Goal: Find specific page/section: Find specific page/section

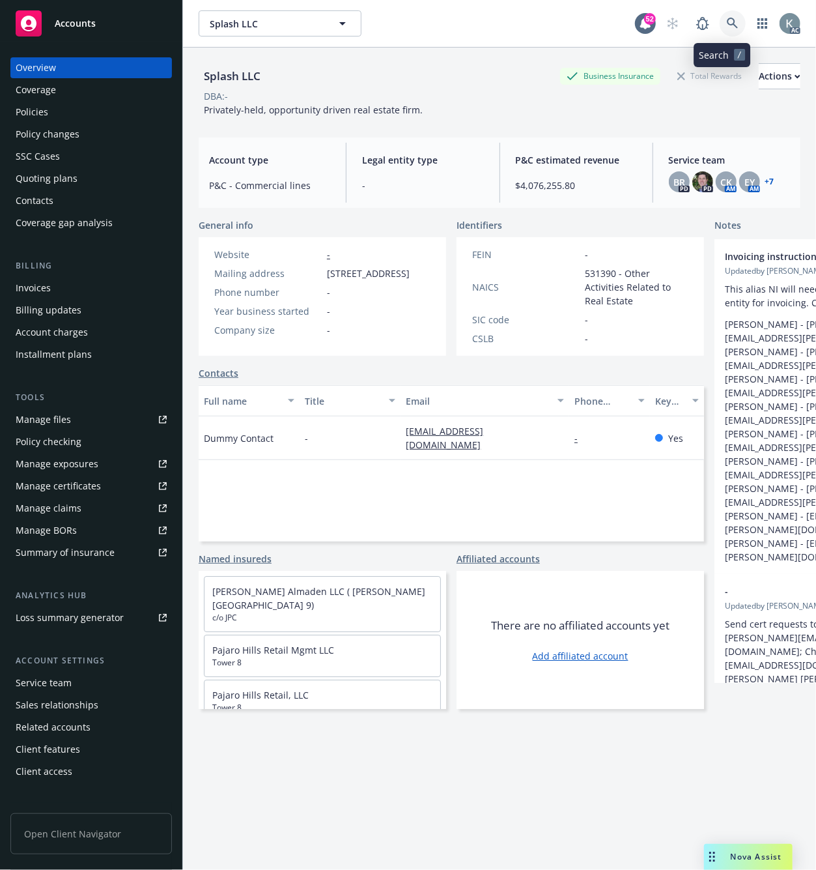
click at [720, 15] on link at bounding box center [733, 23] width 26 height 26
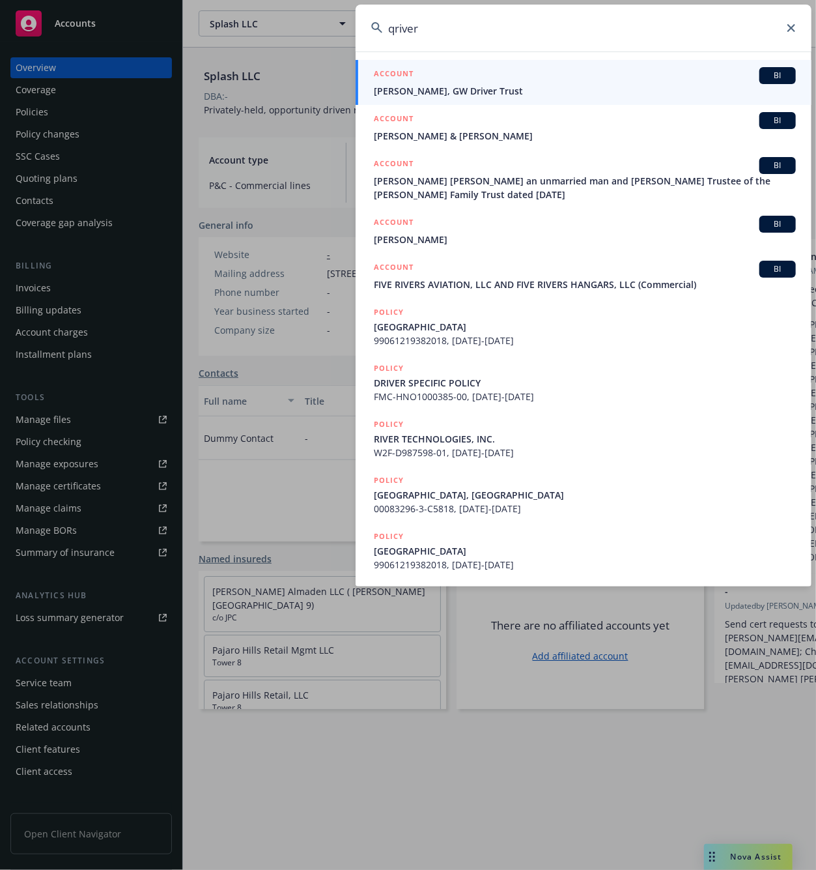
click at [396, 28] on input "qriver" at bounding box center [584, 28] width 456 height 47
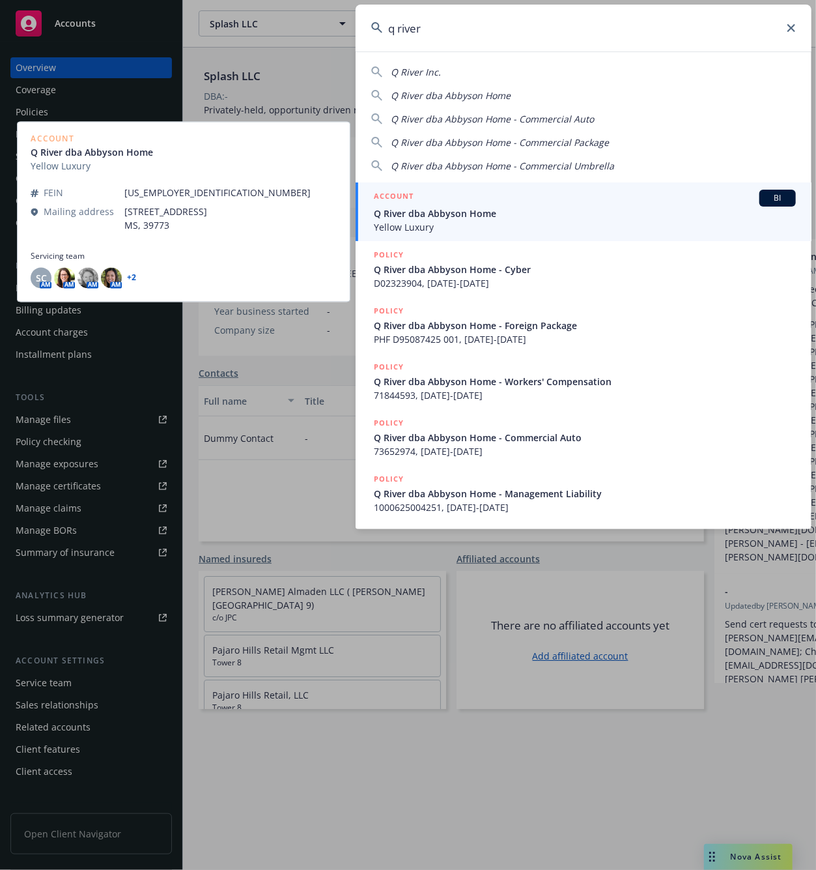
type input "q river"
click at [432, 211] on span "Q River dba Abbyson Home" at bounding box center [585, 214] width 422 height 14
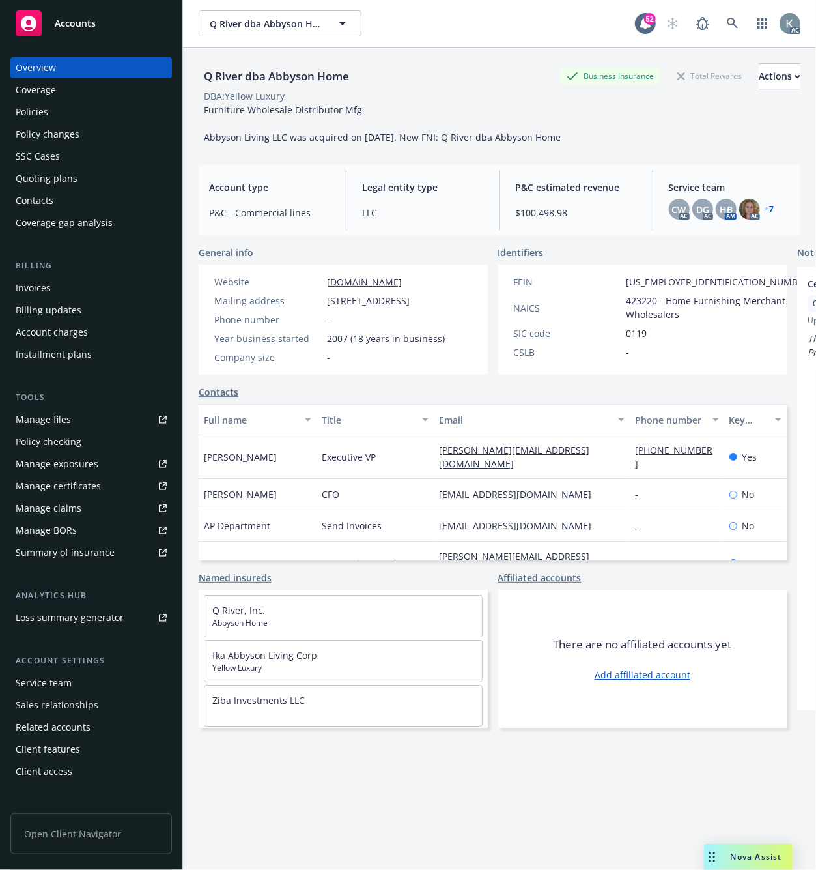
click at [31, 287] on div "Invoices" at bounding box center [33, 288] width 35 height 21
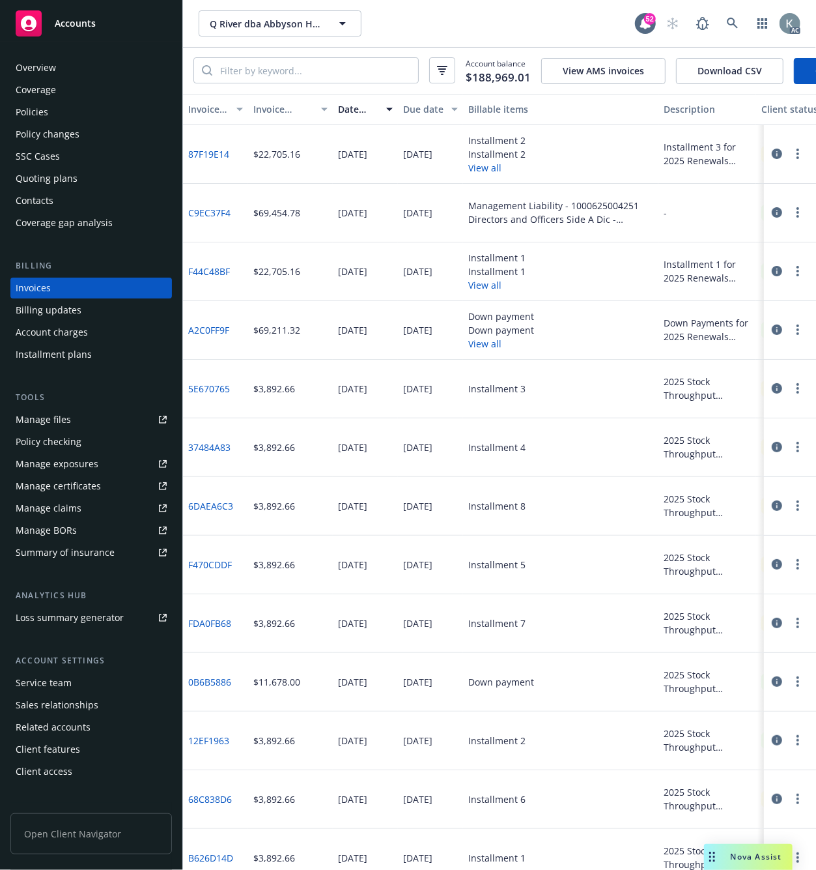
click at [271, 116] on div "Invoice amount" at bounding box center [283, 109] width 60 height 14
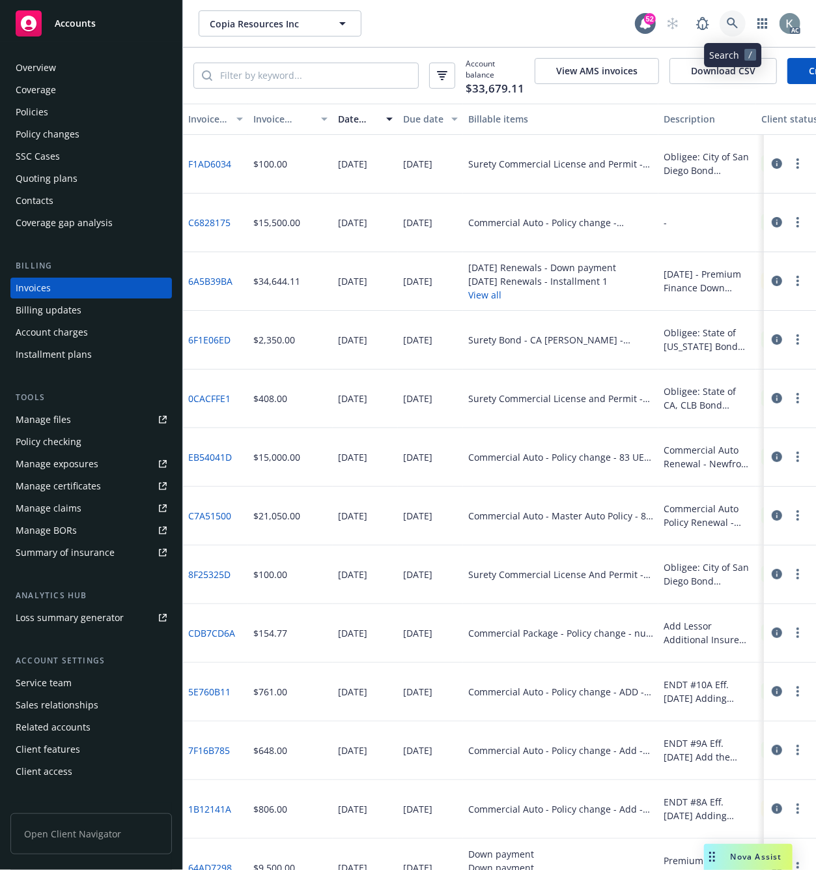
click at [730, 22] on icon at bounding box center [733, 24] width 12 height 12
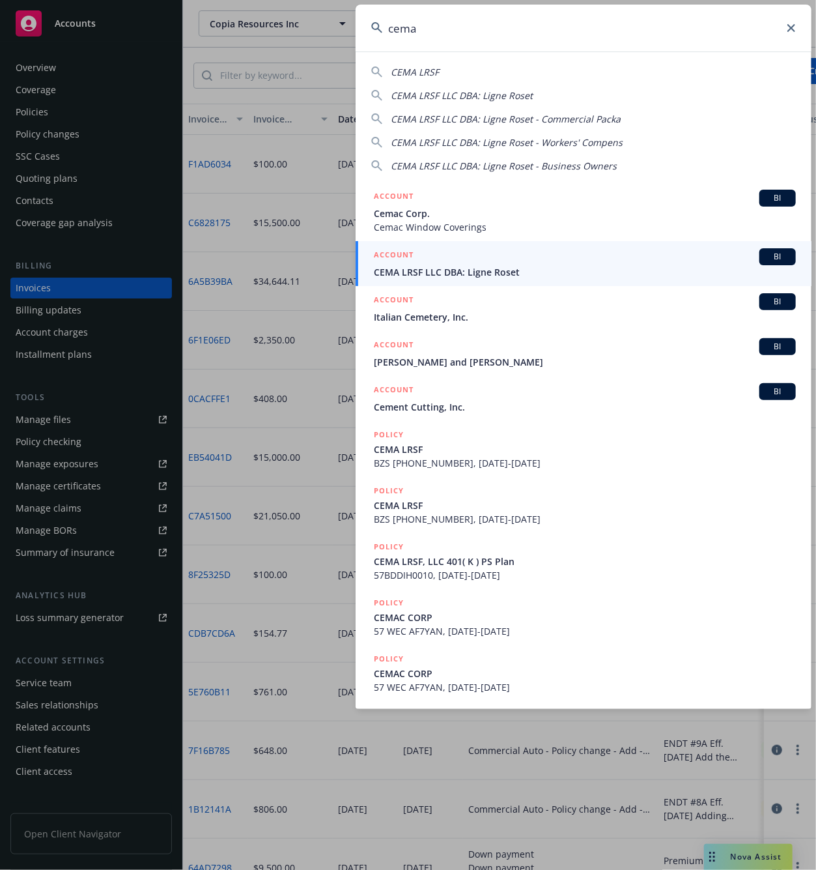
type input "cema"
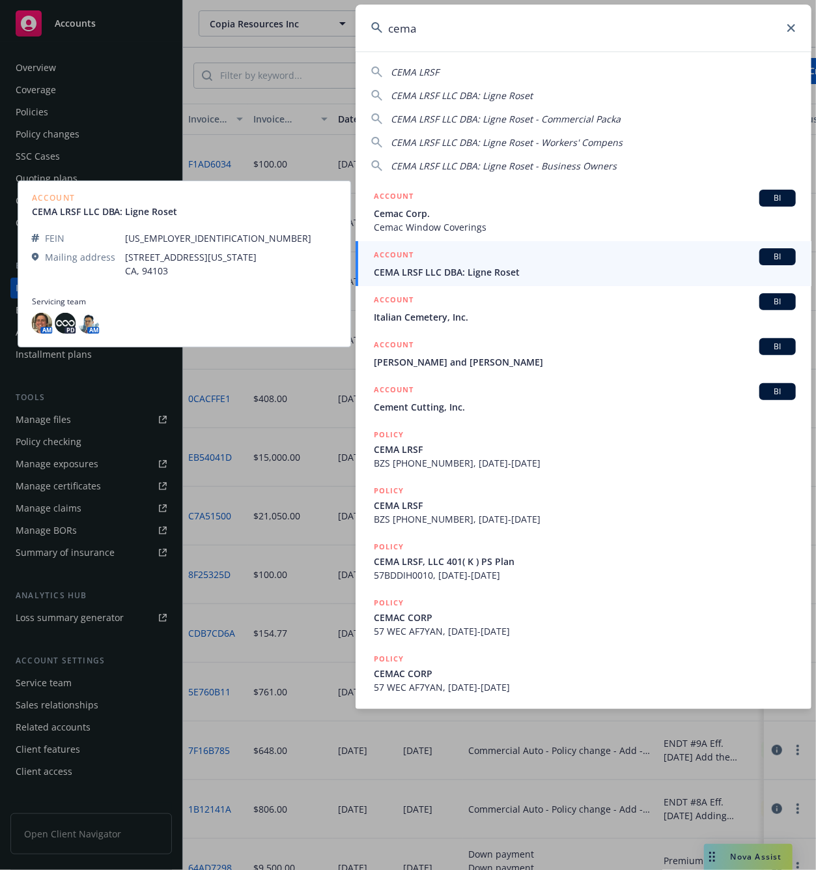
click at [411, 268] on span "CEMA LRSF LLC DBA: Ligne Roset" at bounding box center [585, 272] width 422 height 14
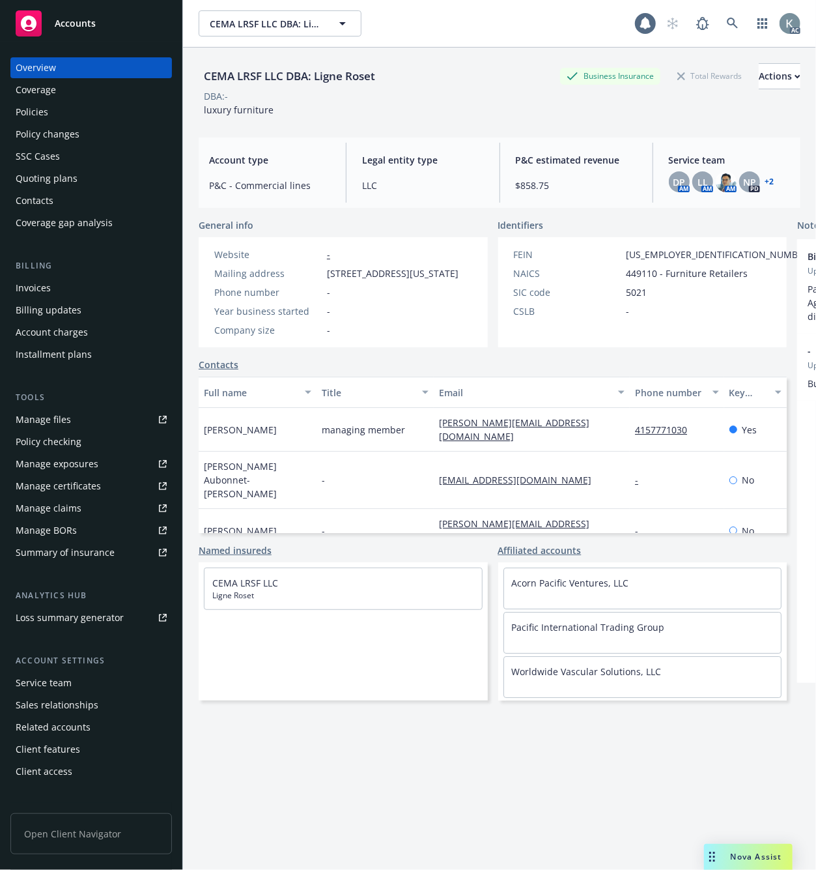
click at [34, 283] on div "Invoices" at bounding box center [33, 288] width 35 height 21
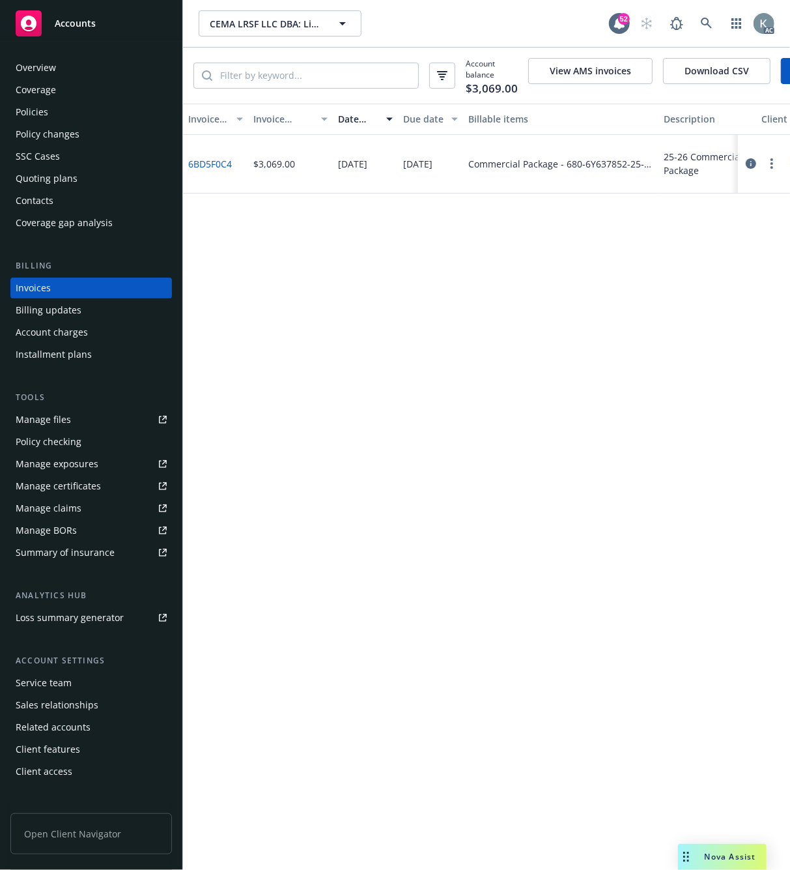
click at [418, 493] on div "Invoice ID Invoice amount Date issued Due date Billable items Description Clien…" at bounding box center [486, 487] width 607 height 766
click at [311, 278] on div "Invoice ID Invoice amount Date issued Due date Billable items Description Clien…" at bounding box center [486, 487] width 607 height 766
